Goal: Navigation & Orientation: Find specific page/section

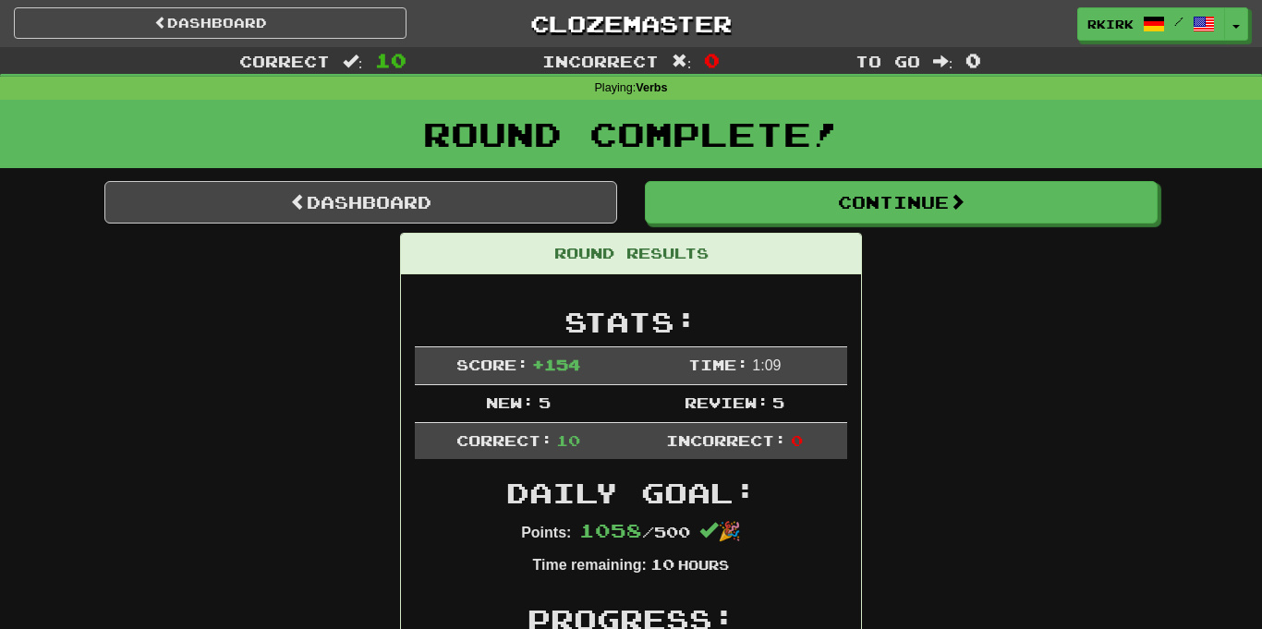
scroll to position [1912, 0]
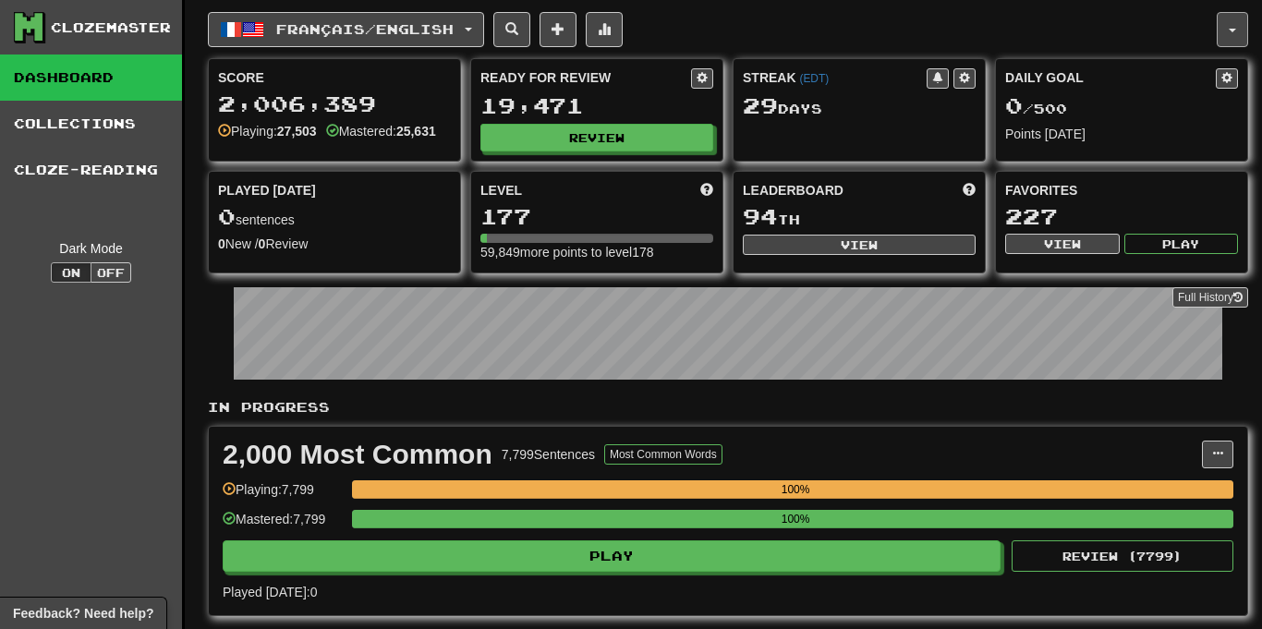
click at [1230, 37] on button "button" at bounding box center [1231, 29] width 31 height 35
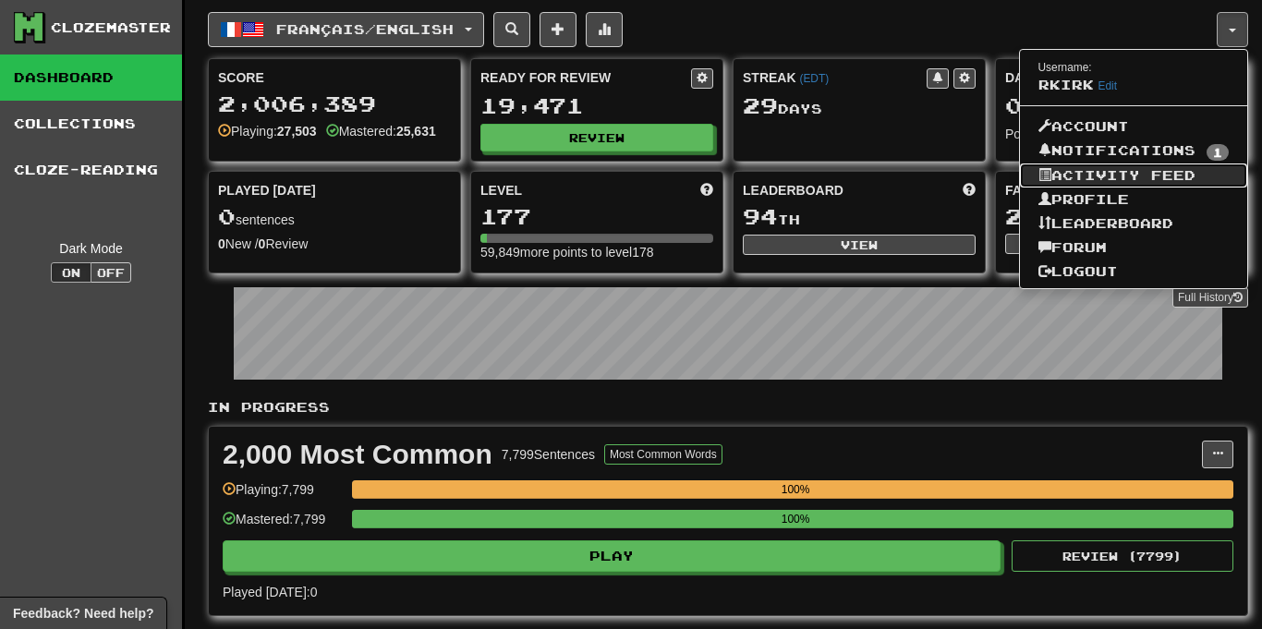
click at [1211, 171] on link "Activity Feed" at bounding box center [1134, 175] width 228 height 24
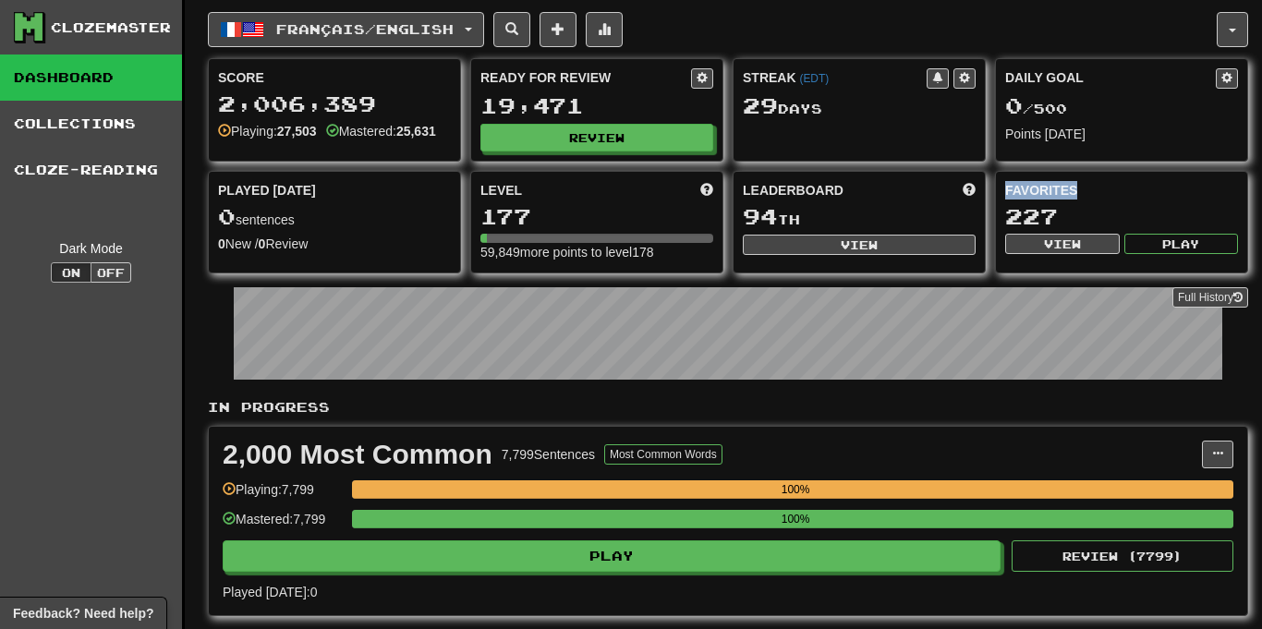
click at [1211, 171] on div "Favorites 227 View Play" at bounding box center [1121, 222] width 253 height 103
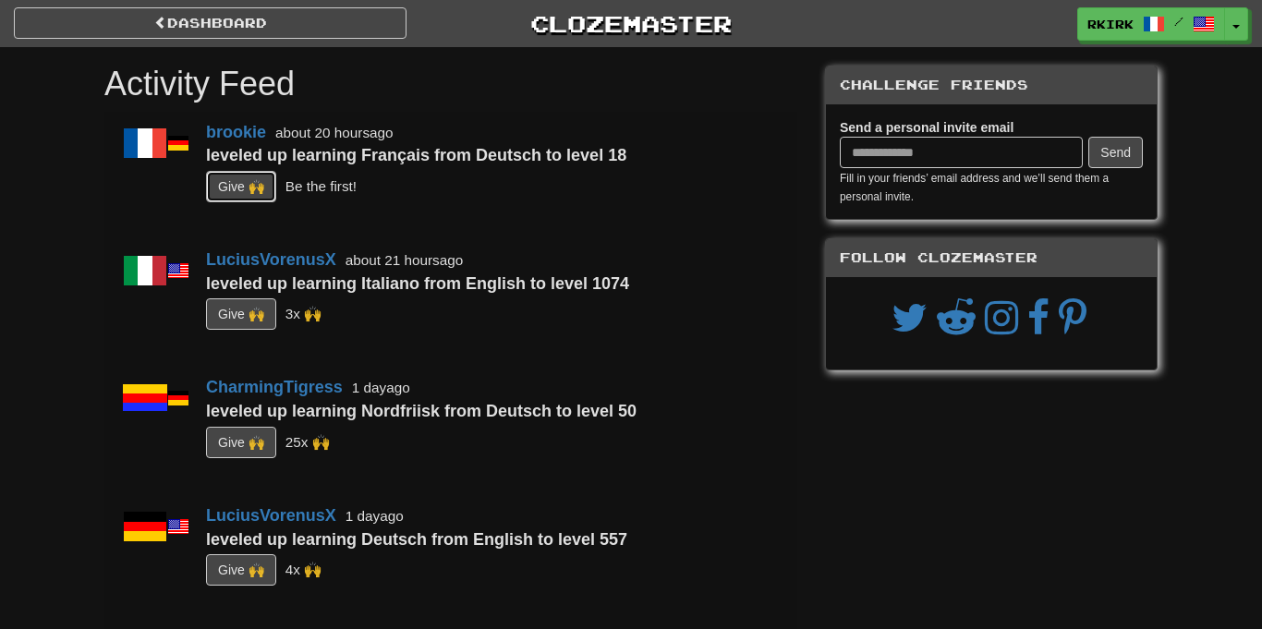
click at [248, 180] on button "G i ve 🙌" at bounding box center [241, 186] width 70 height 31
click at [1236, 29] on span "button" at bounding box center [1236, 28] width 7 height 4
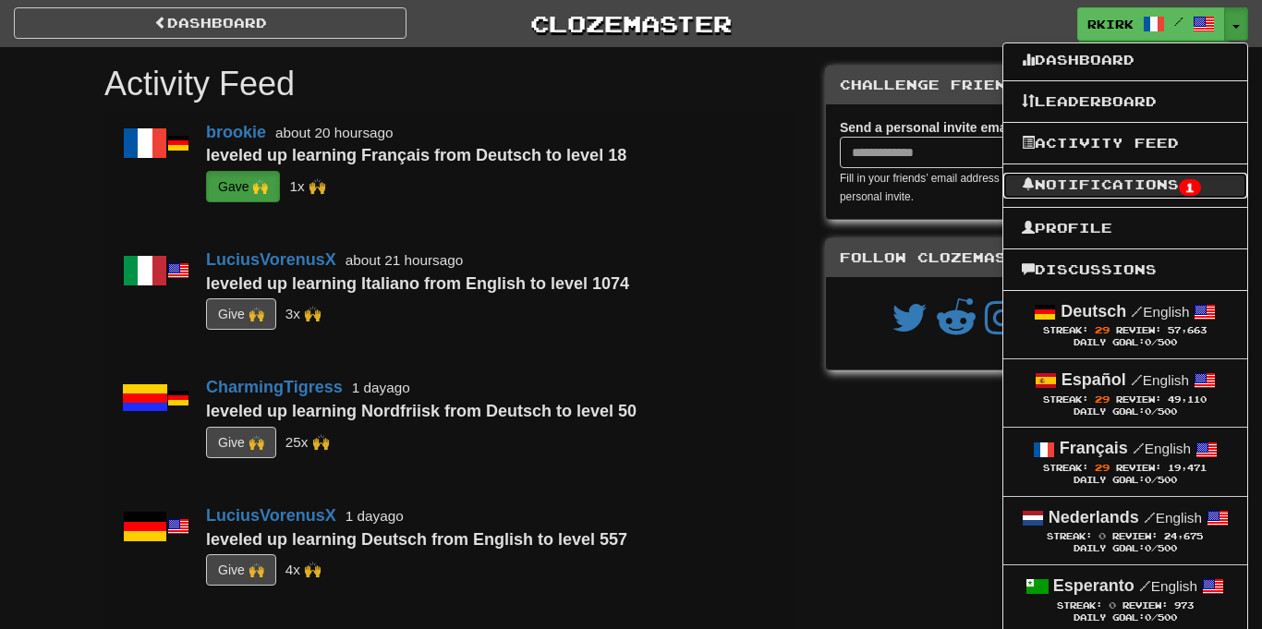
click at [1193, 180] on link "Notifications 1" at bounding box center [1125, 186] width 244 height 26
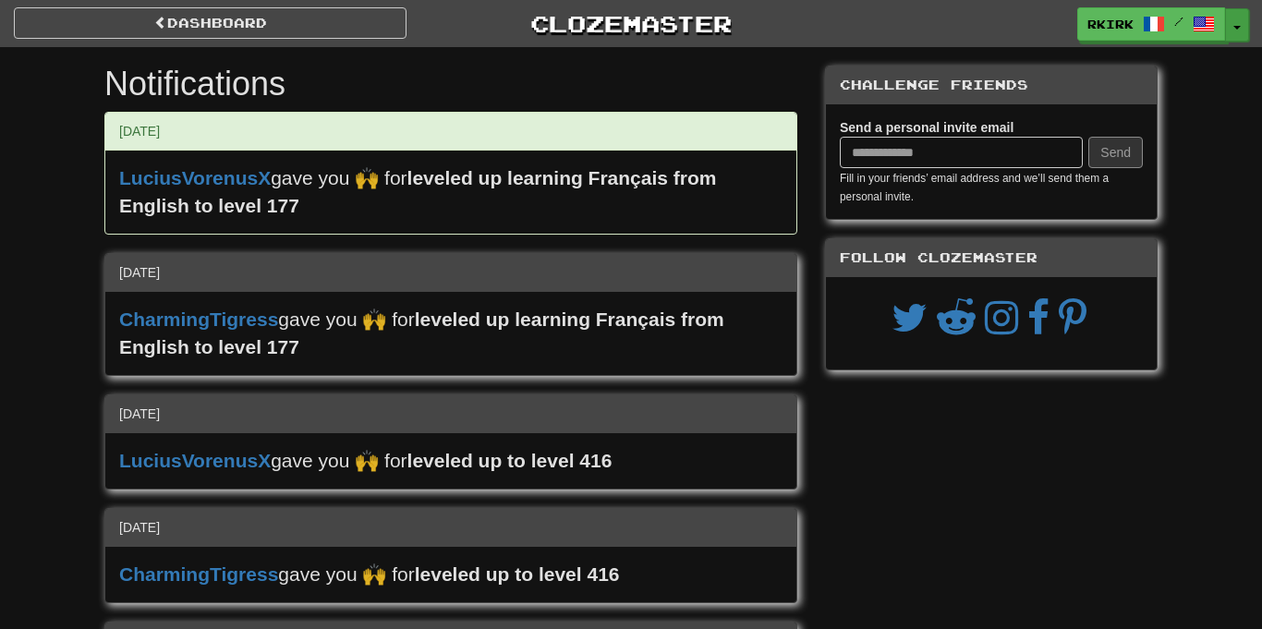
click at [1238, 12] on button "Toggle Dropdown" at bounding box center [1237, 24] width 24 height 33
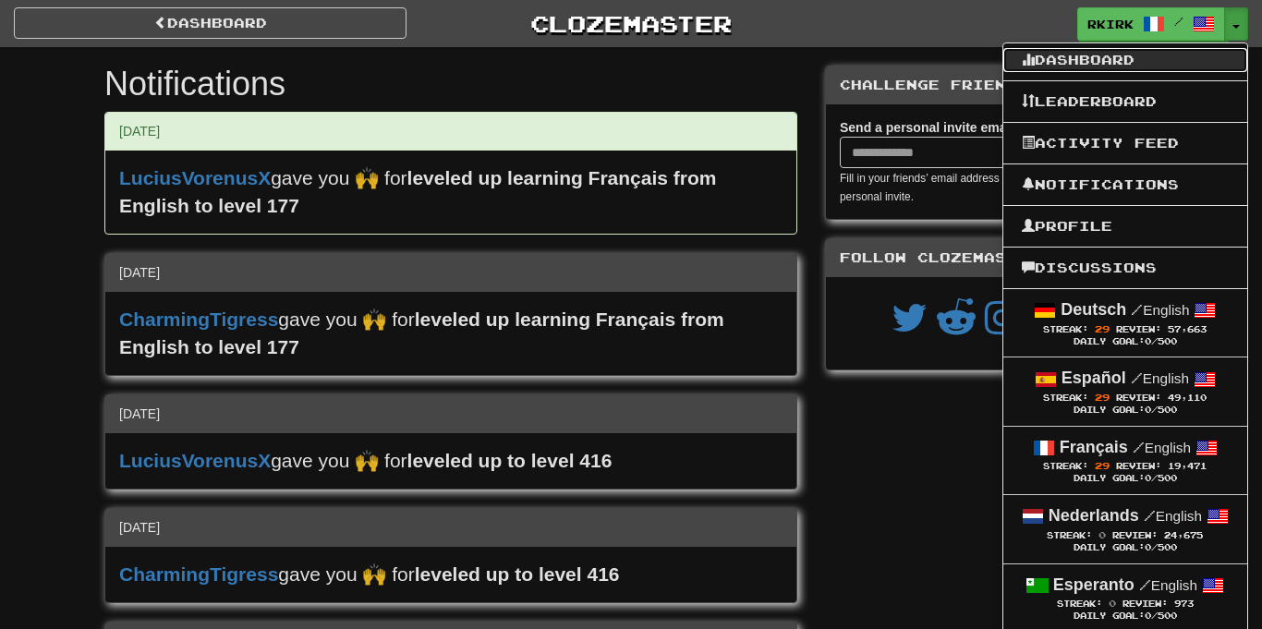
click at [1146, 54] on link "Dashboard" at bounding box center [1125, 60] width 244 height 24
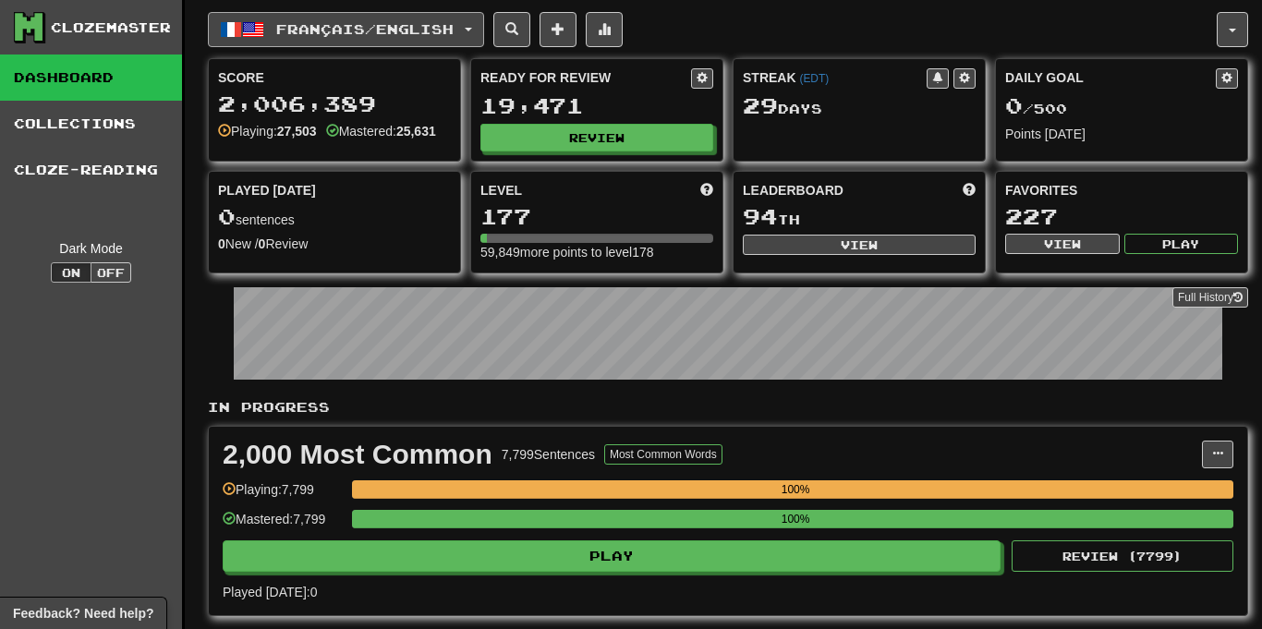
click at [461, 20] on button "Français / English" at bounding box center [346, 29] width 276 height 35
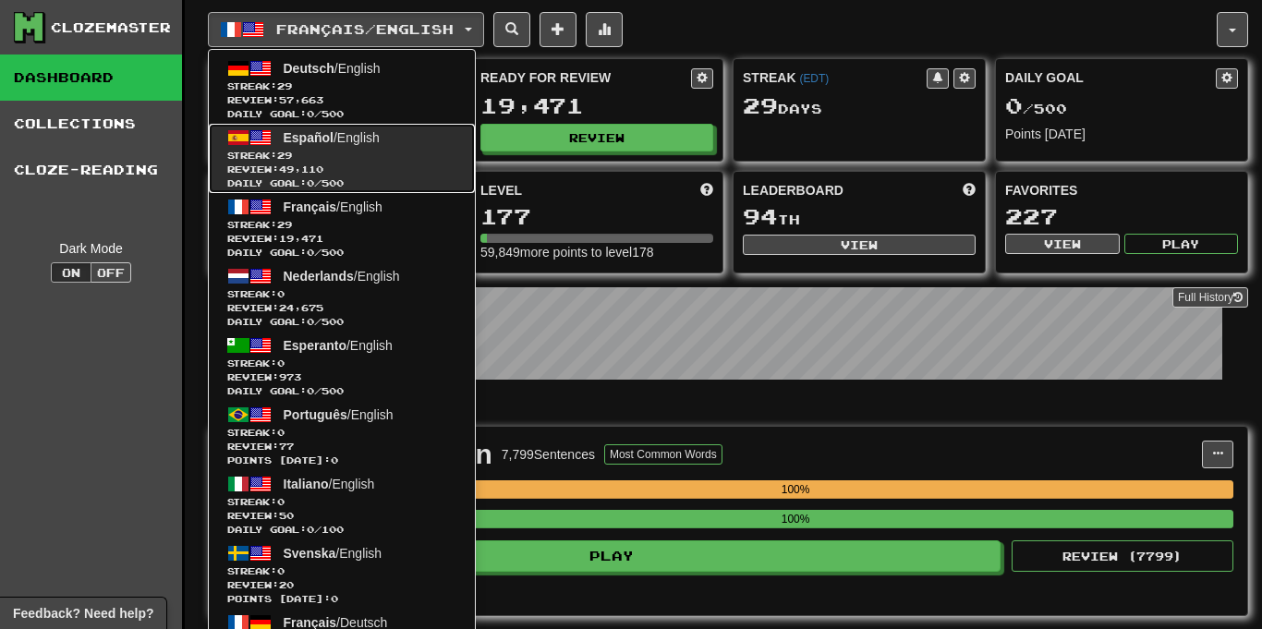
click at [414, 162] on span "Streak: 29" at bounding box center [341, 156] width 229 height 14
